Goal: Information Seeking & Learning: Learn about a topic

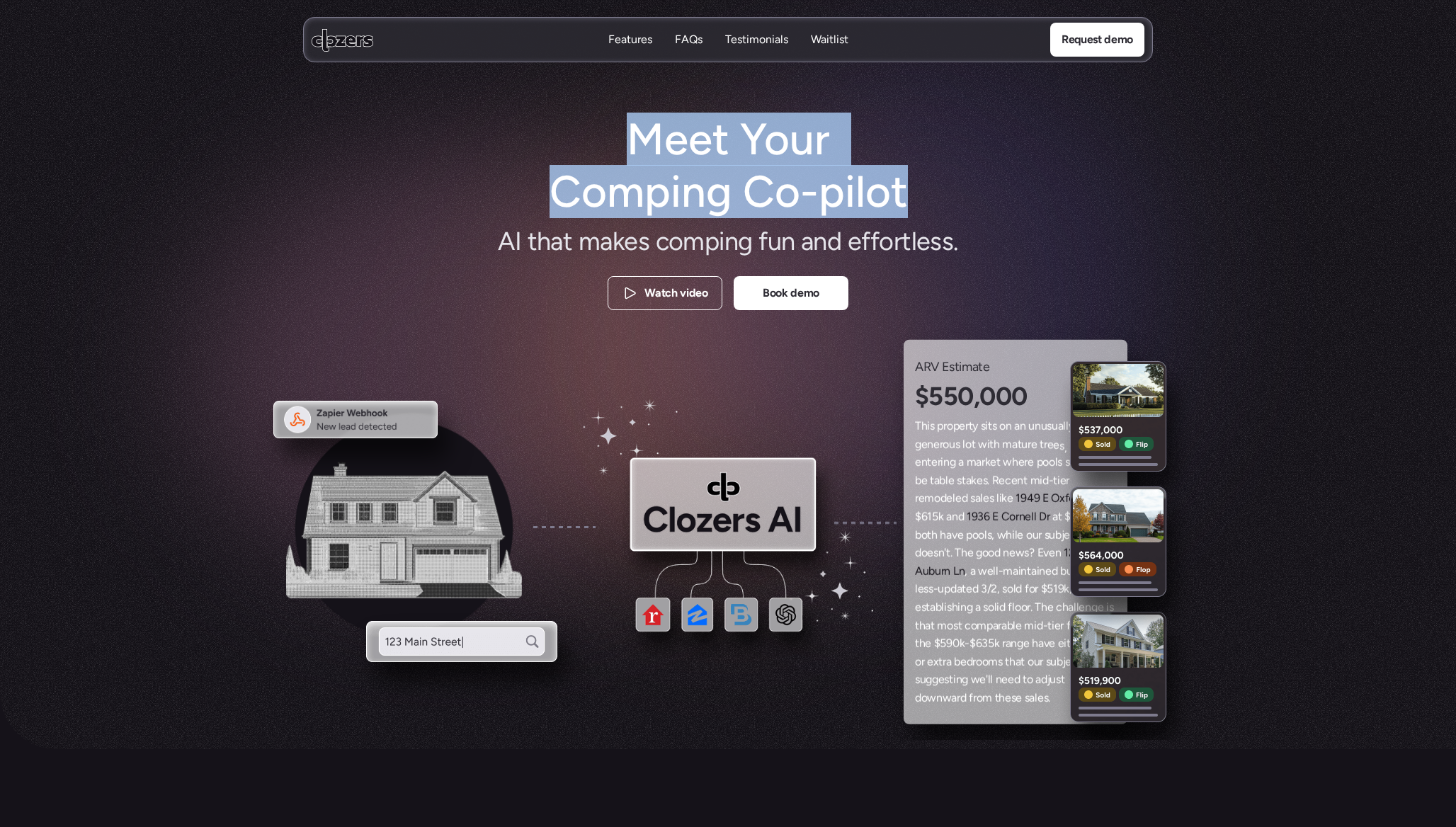
drag, startPoint x: 631, startPoint y: 139, endPoint x: 970, endPoint y: 230, distance: 351.0
click at [970, 230] on div "Meet Your Comping Co-pilot A I t h a t m a k e s c o m p i n g f u n a n d e f …" at bounding box center [727, 214] width 623 height 203
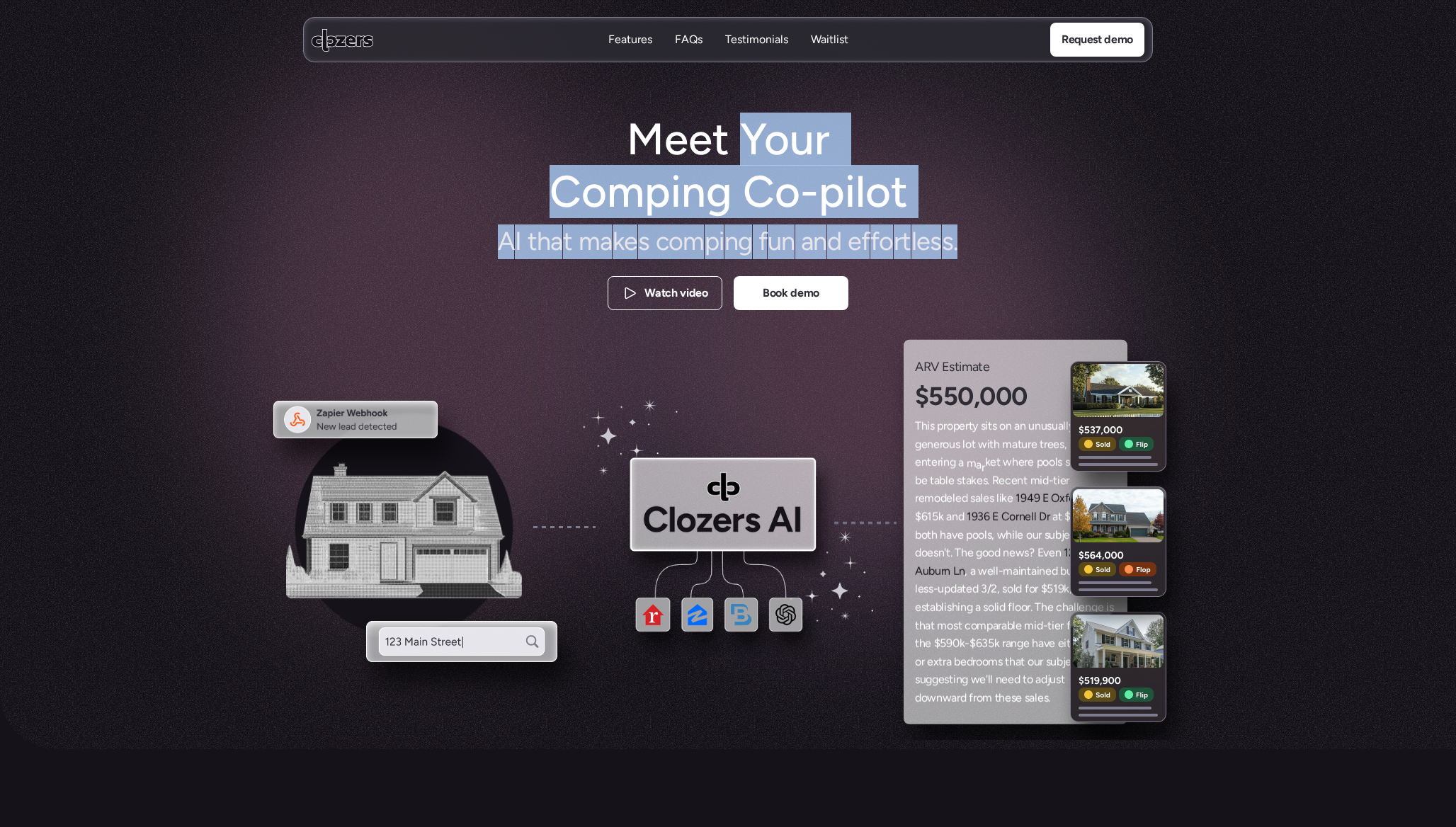
drag, startPoint x: 969, startPoint y: 240, endPoint x: 689, endPoint y: 110, distance: 308.7
click at [689, 110] on section "Meet Your Comping Co-pilot A I t h a t m a k e s c o m p i n g f u n a n d e f …" at bounding box center [728, 374] width 1456 height 749
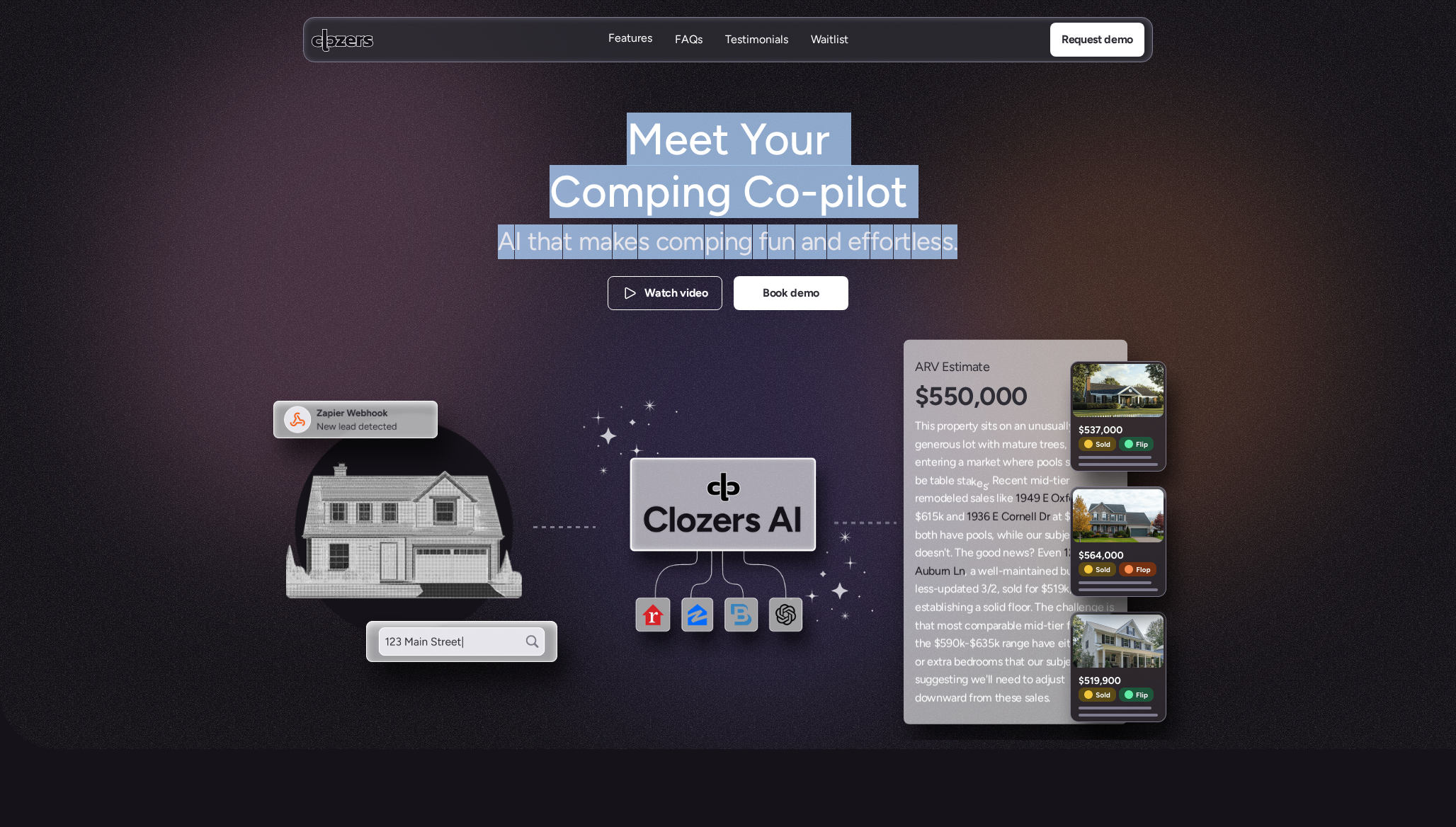
click at [564, 115] on h1 "Meet Your Comping Co-pilot" at bounding box center [729, 166] width 385 height 106
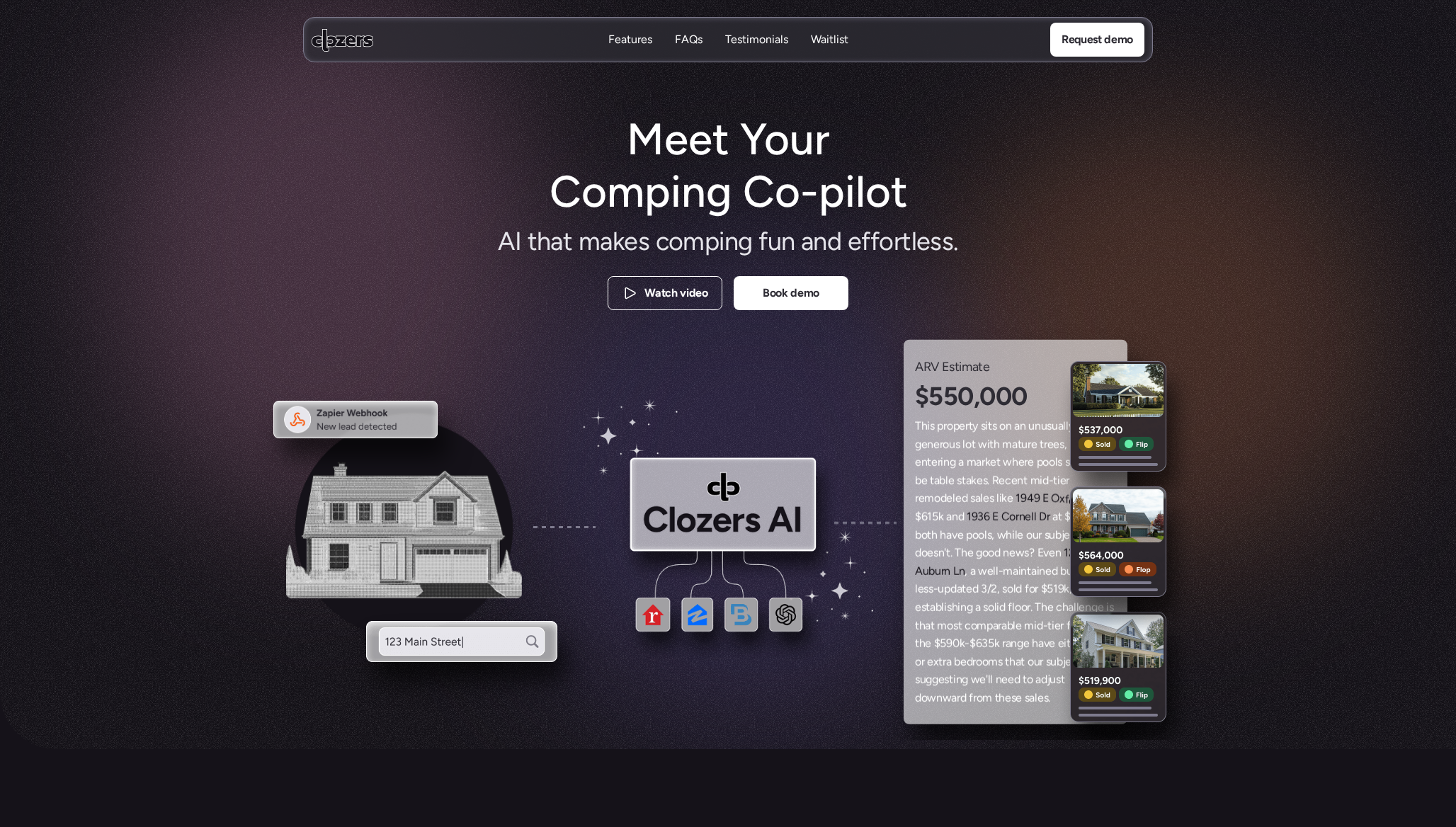
click at [641, 37] on p "Features" at bounding box center [630, 39] width 44 height 15
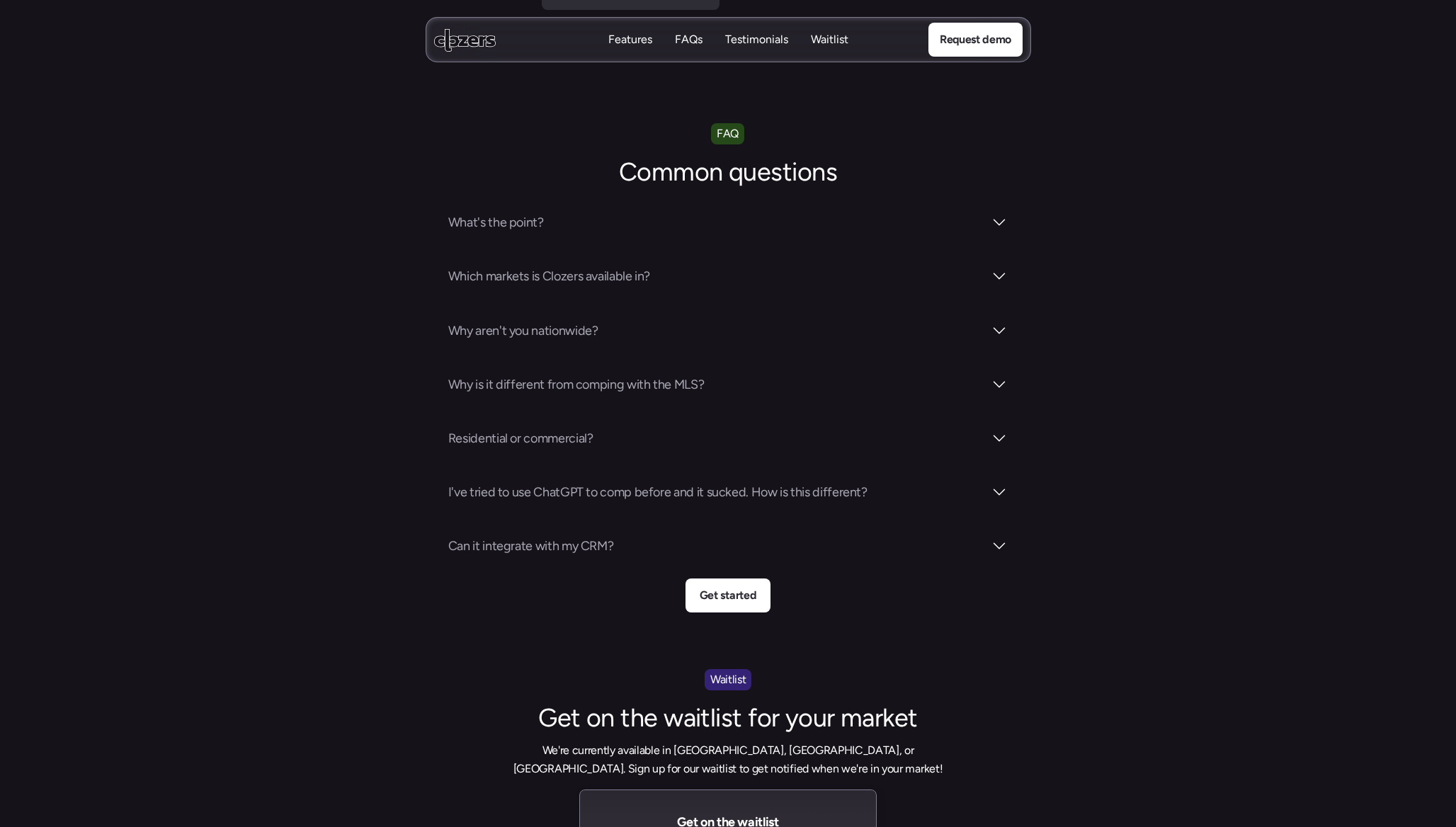
scroll to position [4894, 0]
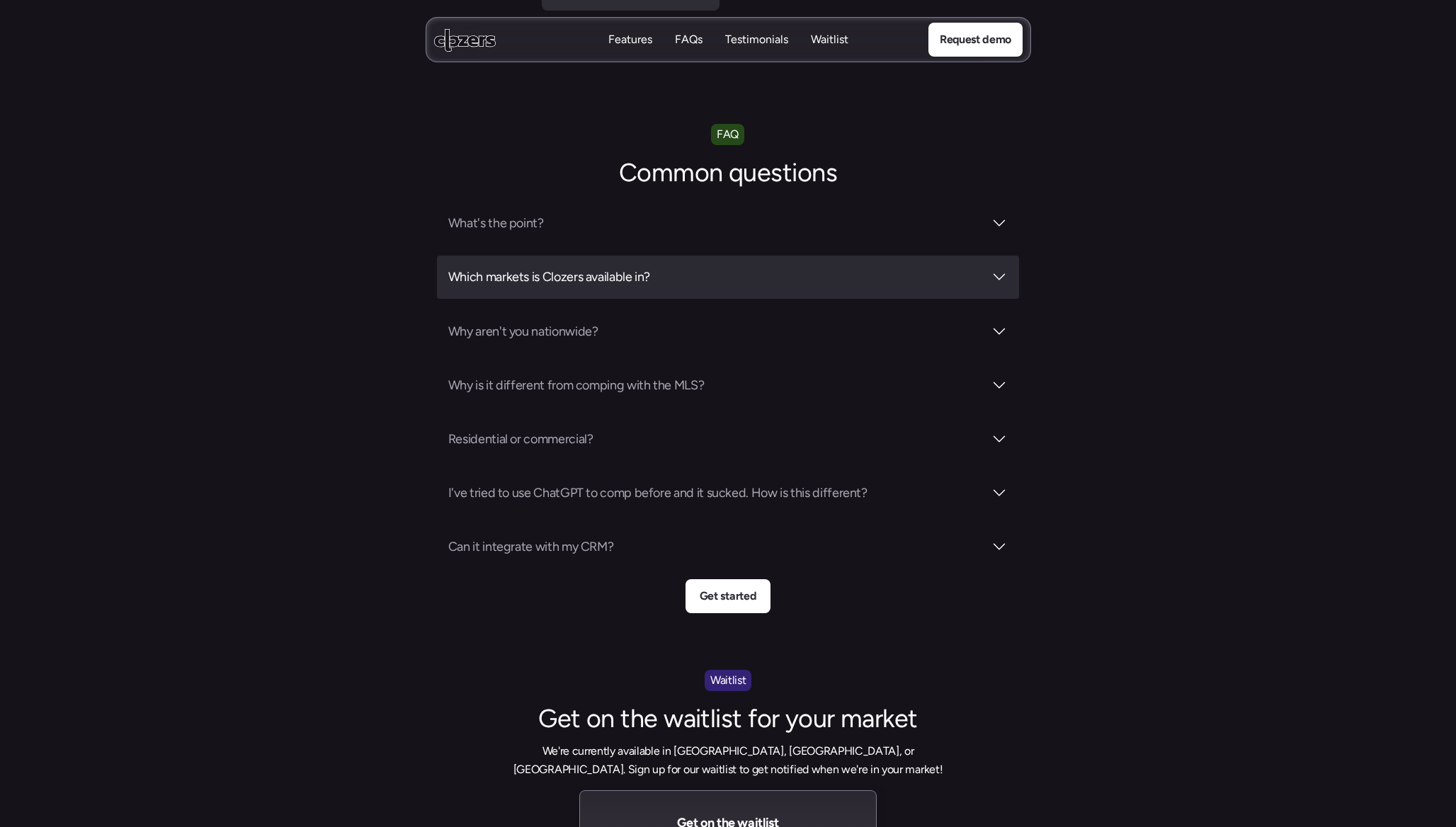
click at [543, 267] on h3 "Which markets is Clozers available in?" at bounding box center [716, 276] width 536 height 20
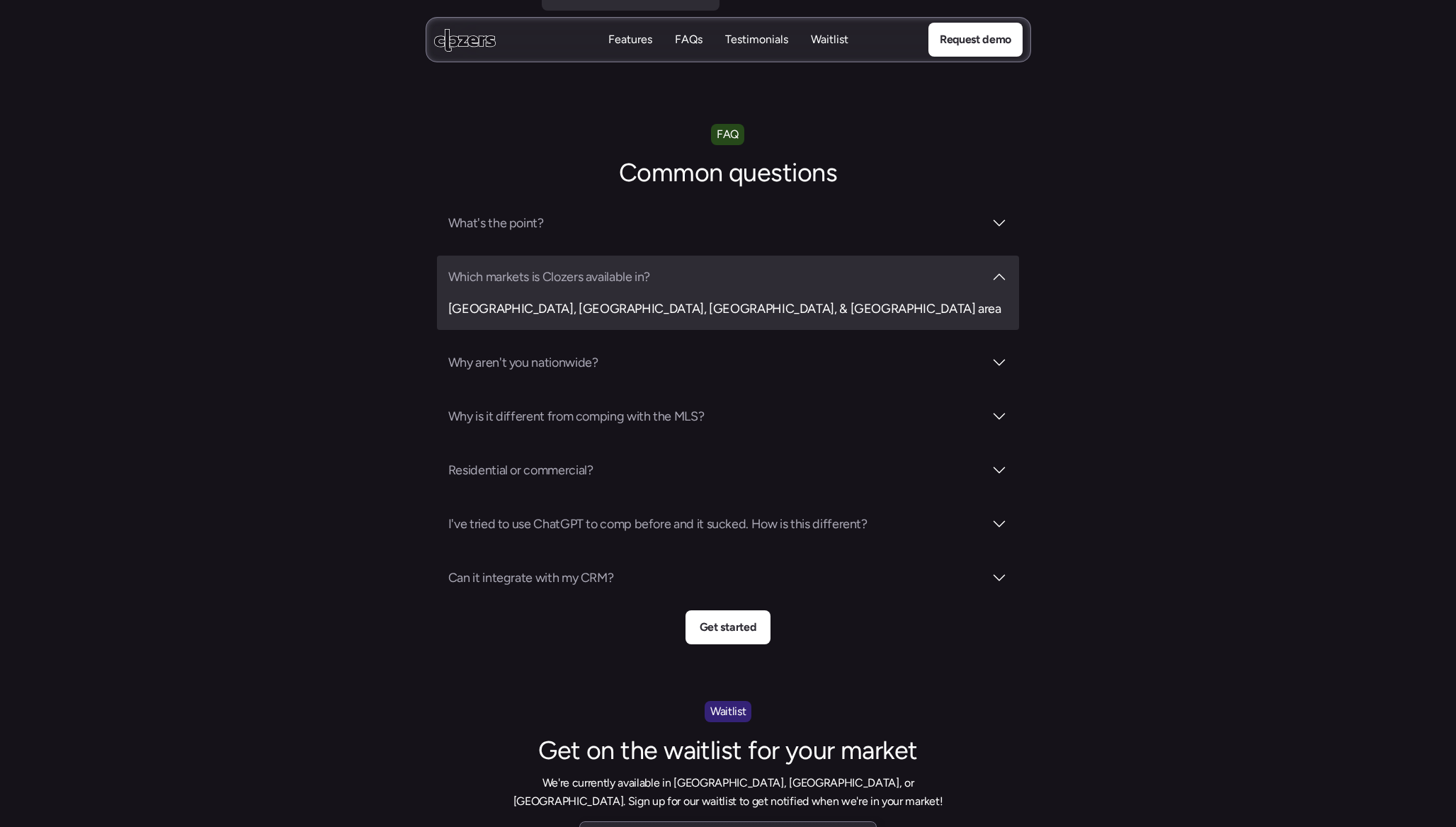
click at [568, 267] on h3 "Which markets is Clozers available in?" at bounding box center [716, 276] width 536 height 20
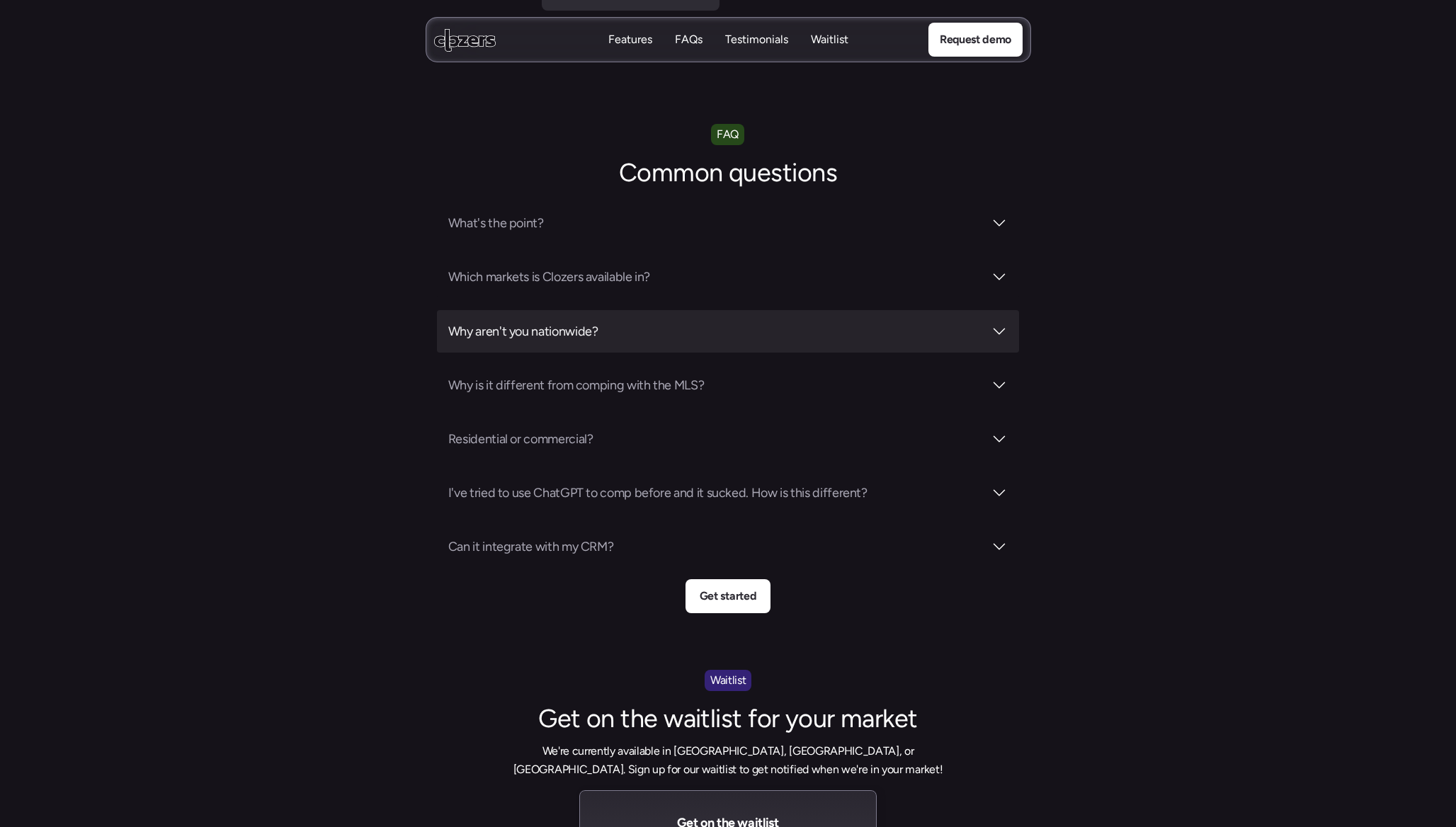
click at [516, 310] on div "Why aren't you nationwide?" at bounding box center [728, 331] width 582 height 42
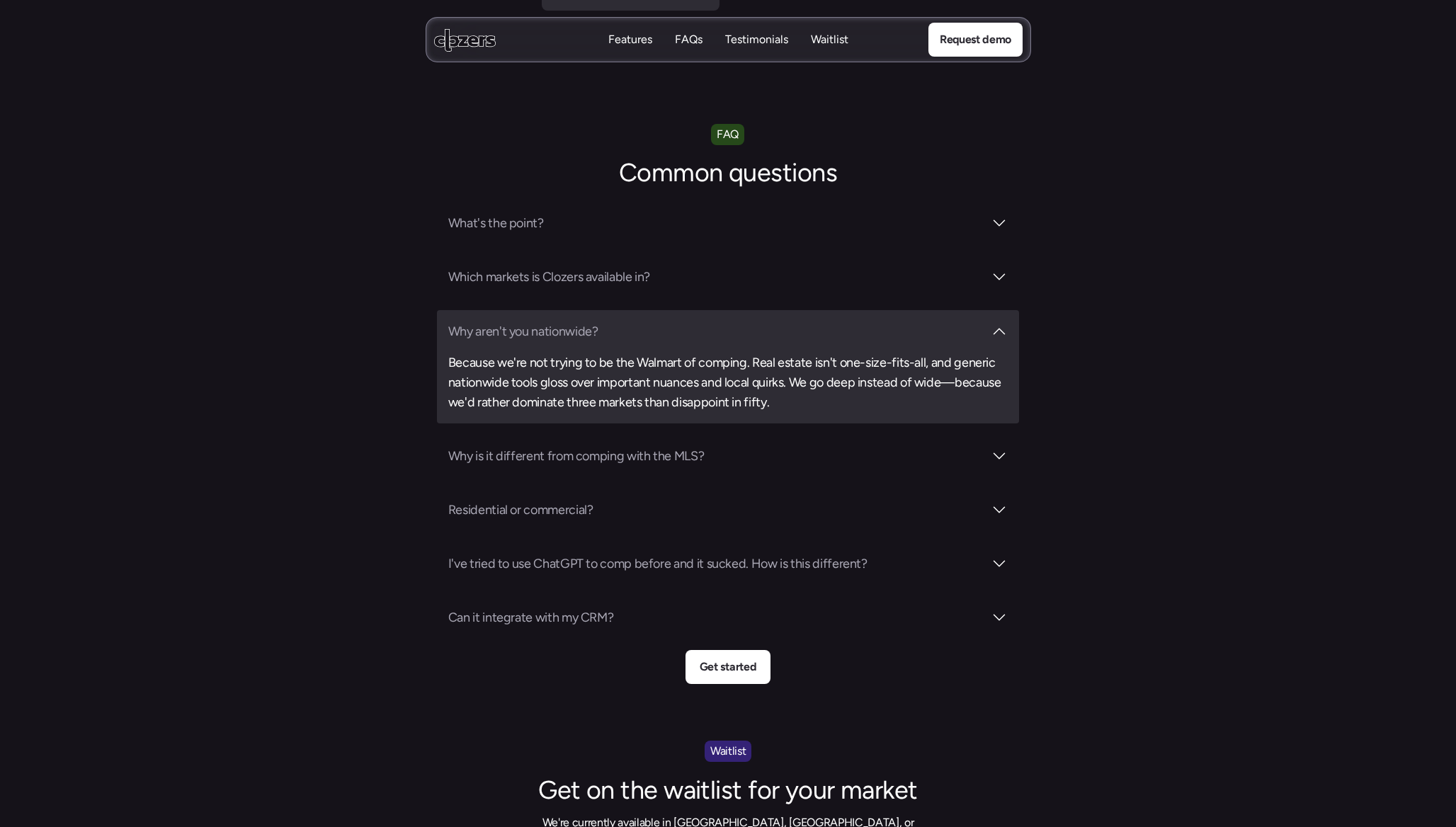
click at [458, 42] on use at bounding box center [465, 39] width 62 height 22
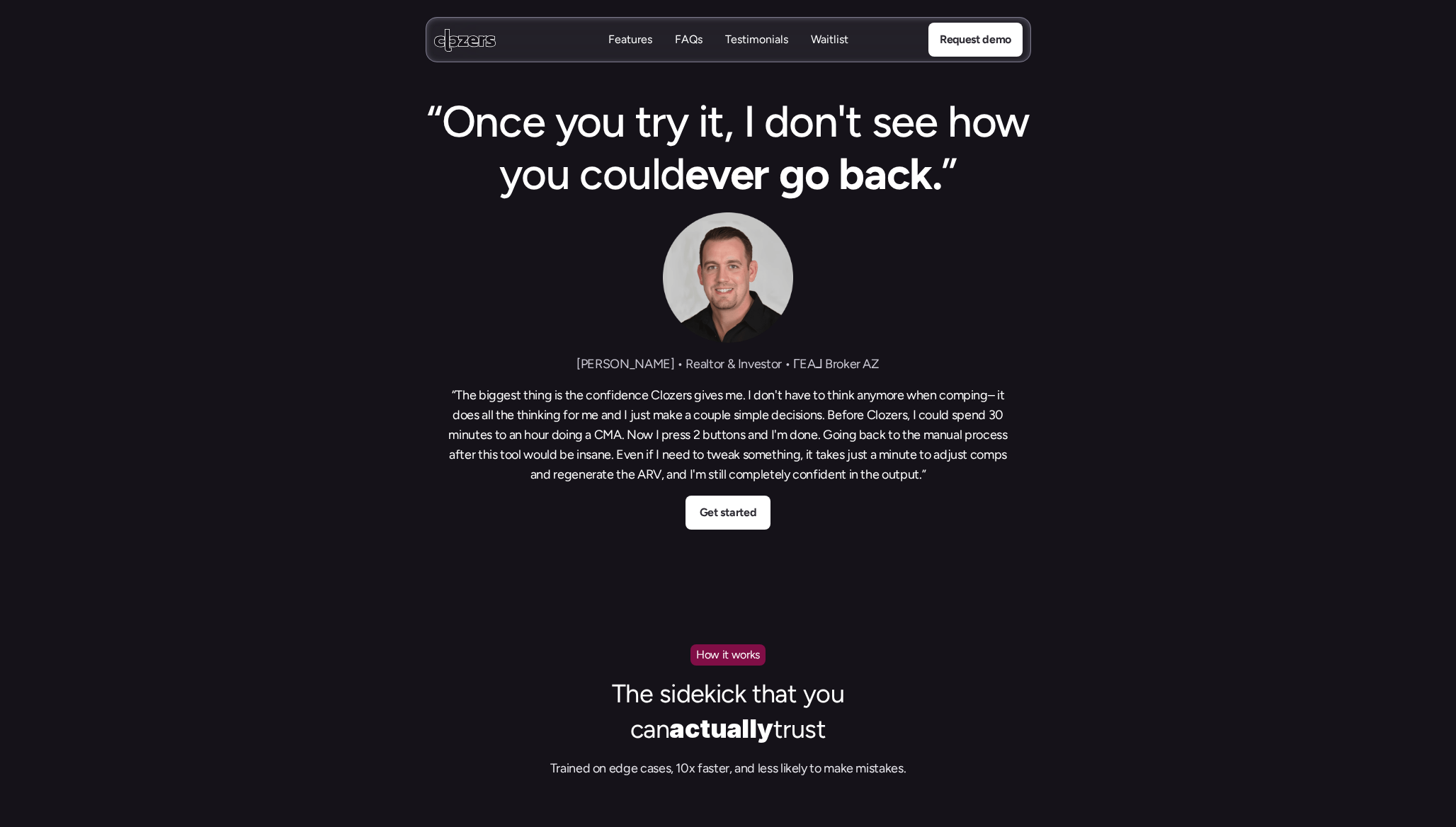
scroll to position [755, 0]
